Goal: Information Seeking & Learning: Find specific page/section

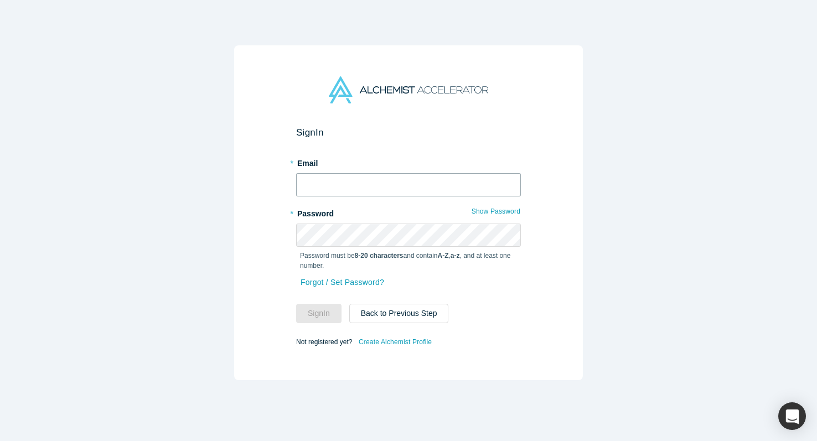
click at [354, 178] on input "text" at bounding box center [408, 184] width 225 height 23
type input "[PERSON_NAME][EMAIL_ADDRESS][DOMAIN_NAME]"
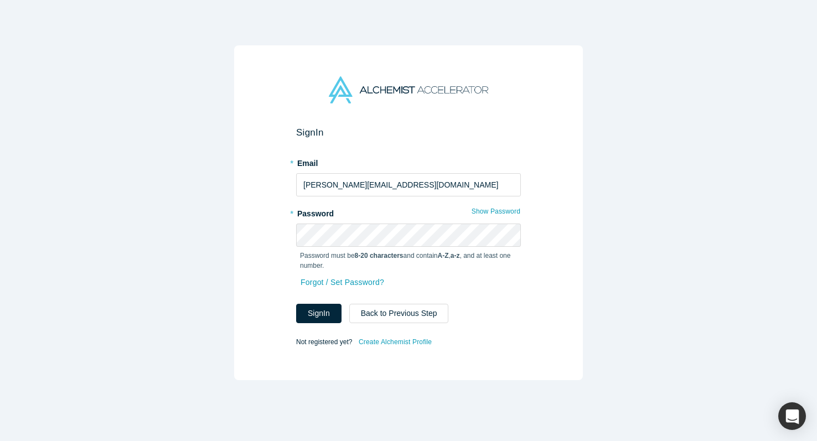
click at [302, 326] on form "Sign In * Email [PERSON_NAME][EMAIL_ADDRESS][DOMAIN_NAME] * Password Show Passw…" at bounding box center [408, 238] width 225 height 223
click at [309, 316] on button "Sign In" at bounding box center [318, 313] width 45 height 19
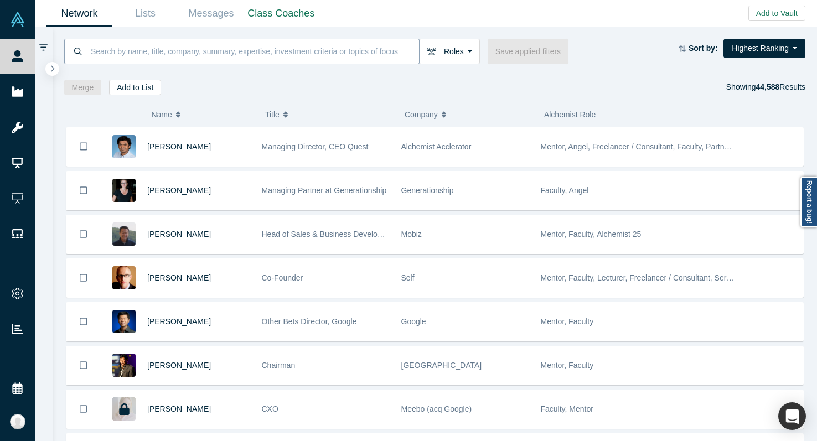
click at [240, 46] on input at bounding box center [254, 51] width 329 height 26
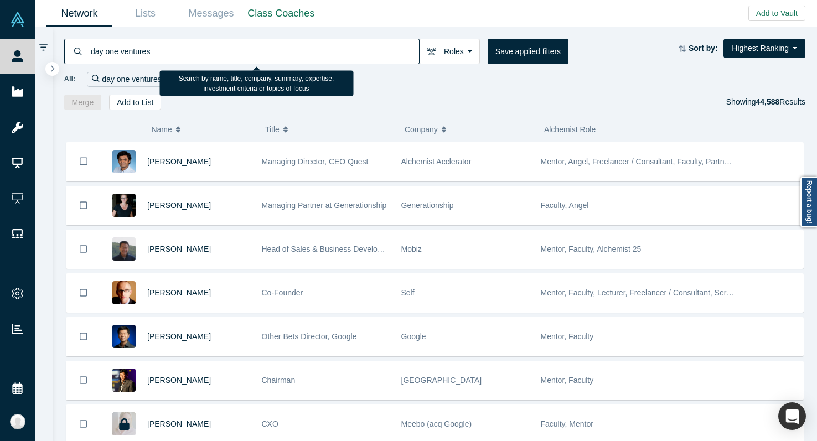
type input "day one ventures"
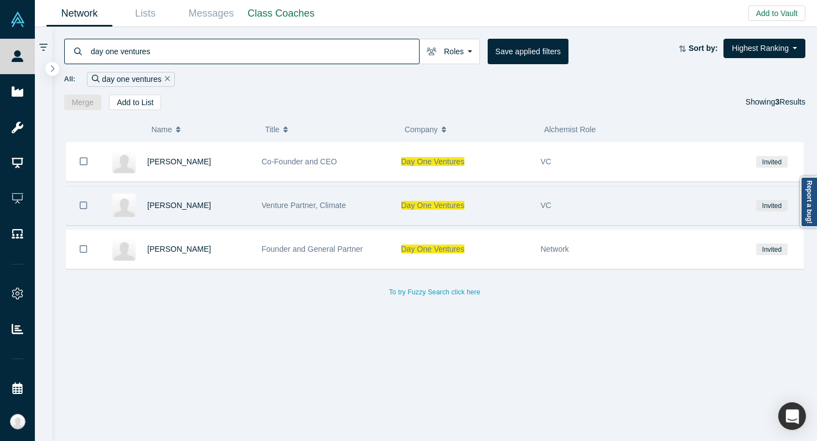
click at [332, 205] on span "Venture Partner, Climate" at bounding box center [304, 205] width 85 height 9
